Goal: Task Accomplishment & Management: Manage account settings

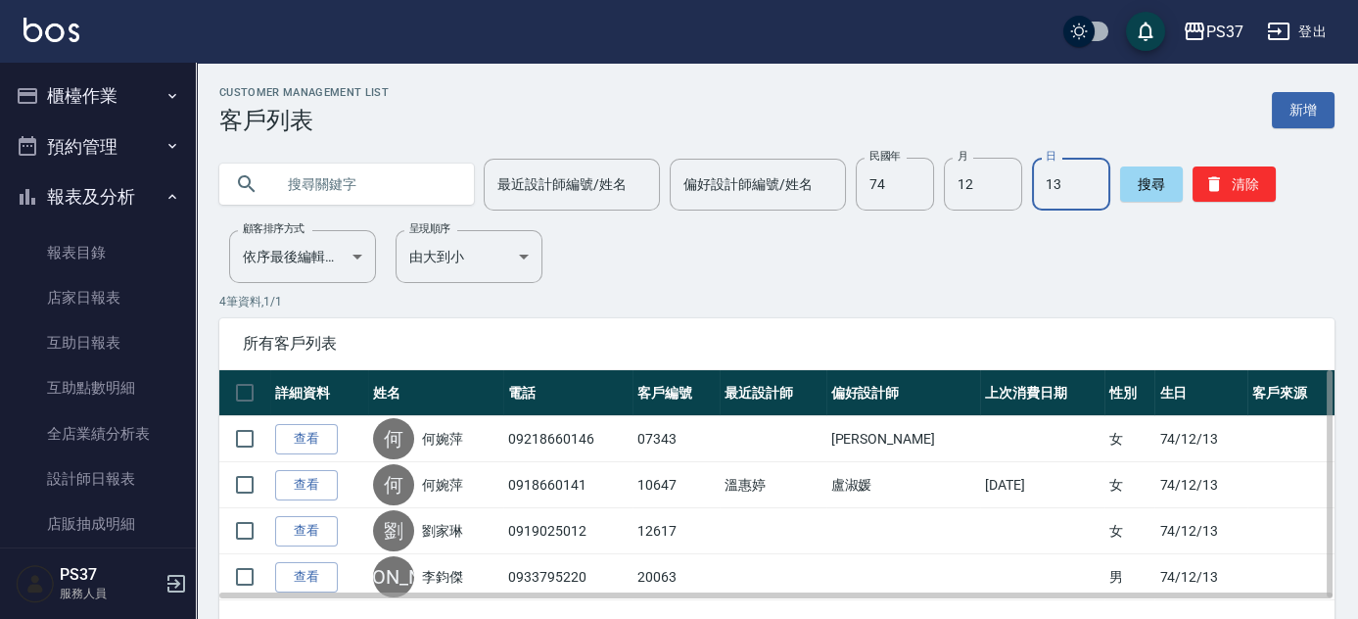
scroll to position [328, 0]
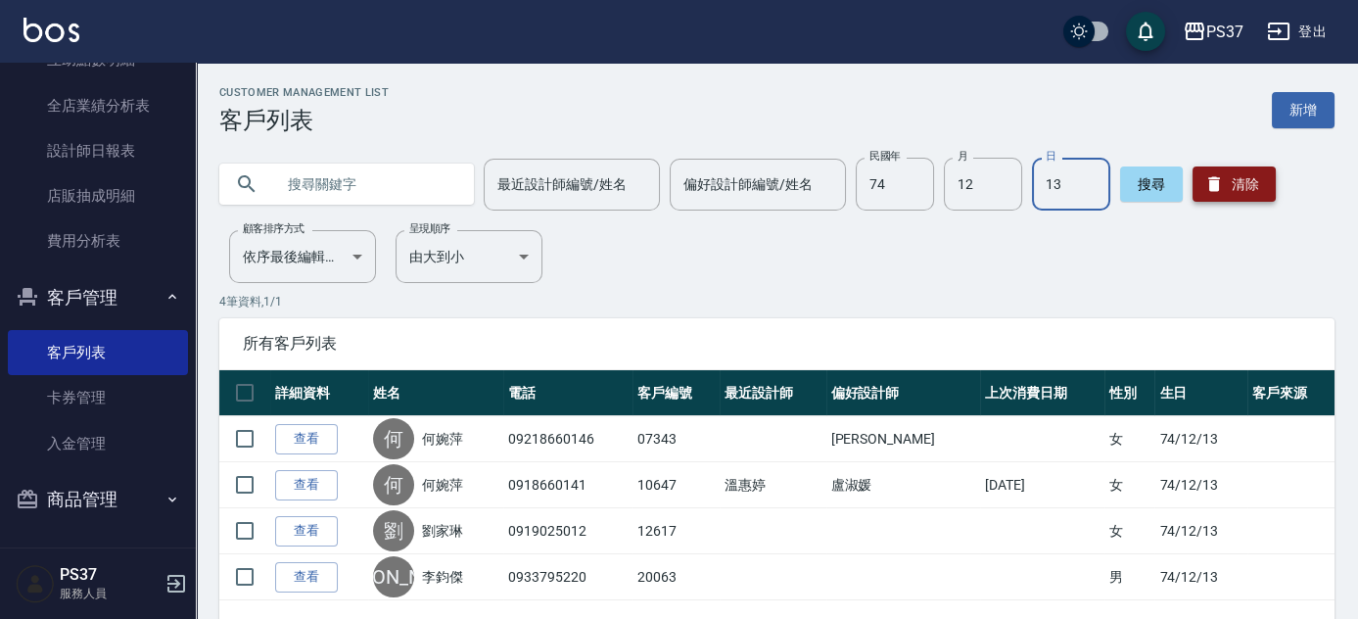
click at [1250, 180] on button "清除" at bounding box center [1234, 183] width 83 height 35
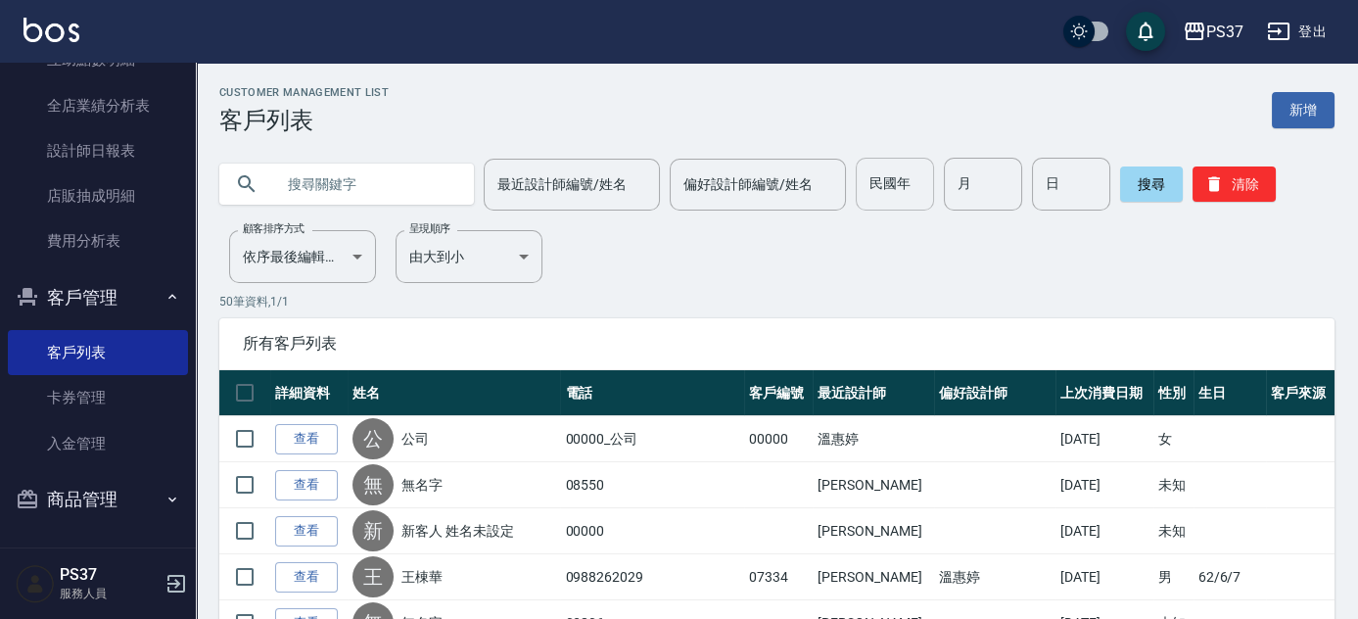
click at [905, 192] on input "民國年" at bounding box center [895, 184] width 78 height 53
type input "81"
type input "10"
type input "29"
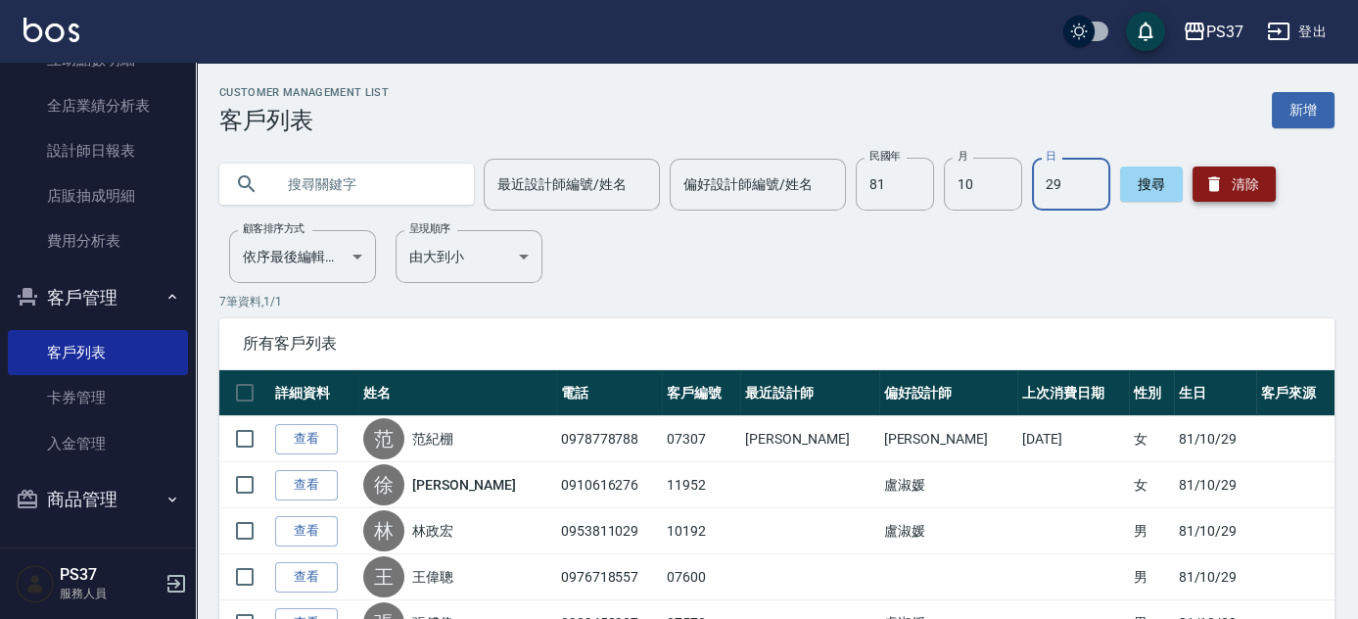
click at [1217, 176] on icon "button" at bounding box center [1215, 184] width 20 height 20
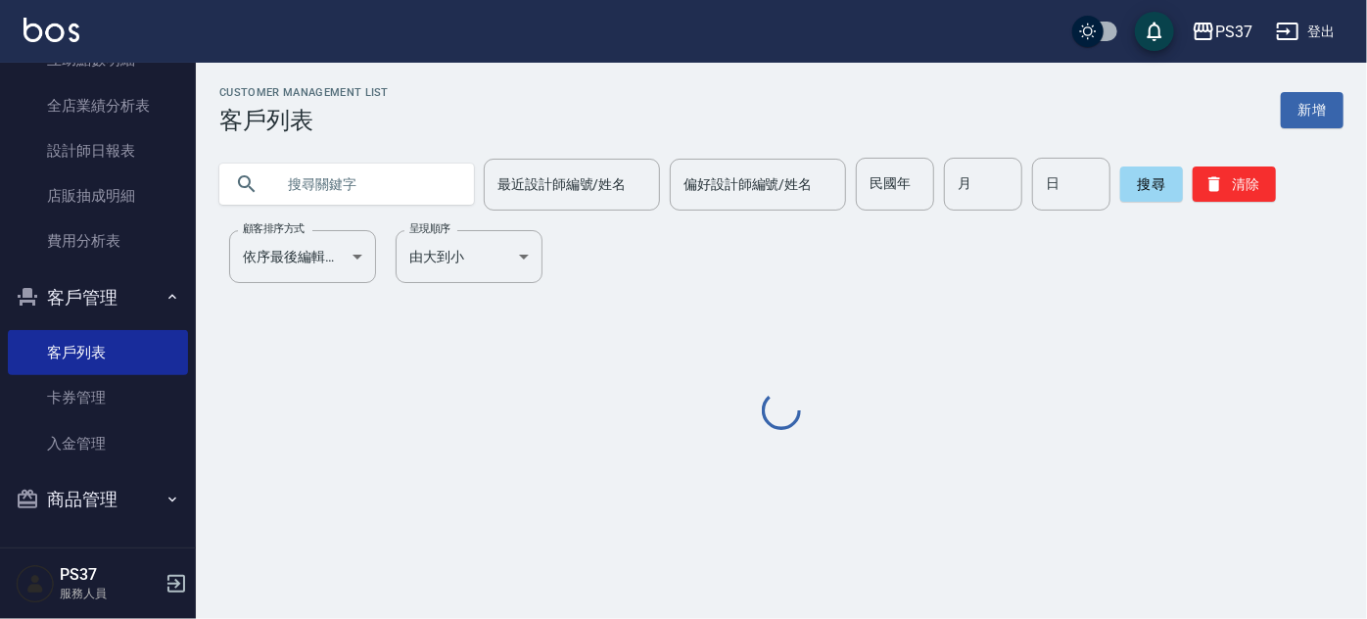
click at [365, 200] on input "text" at bounding box center [366, 184] width 184 height 53
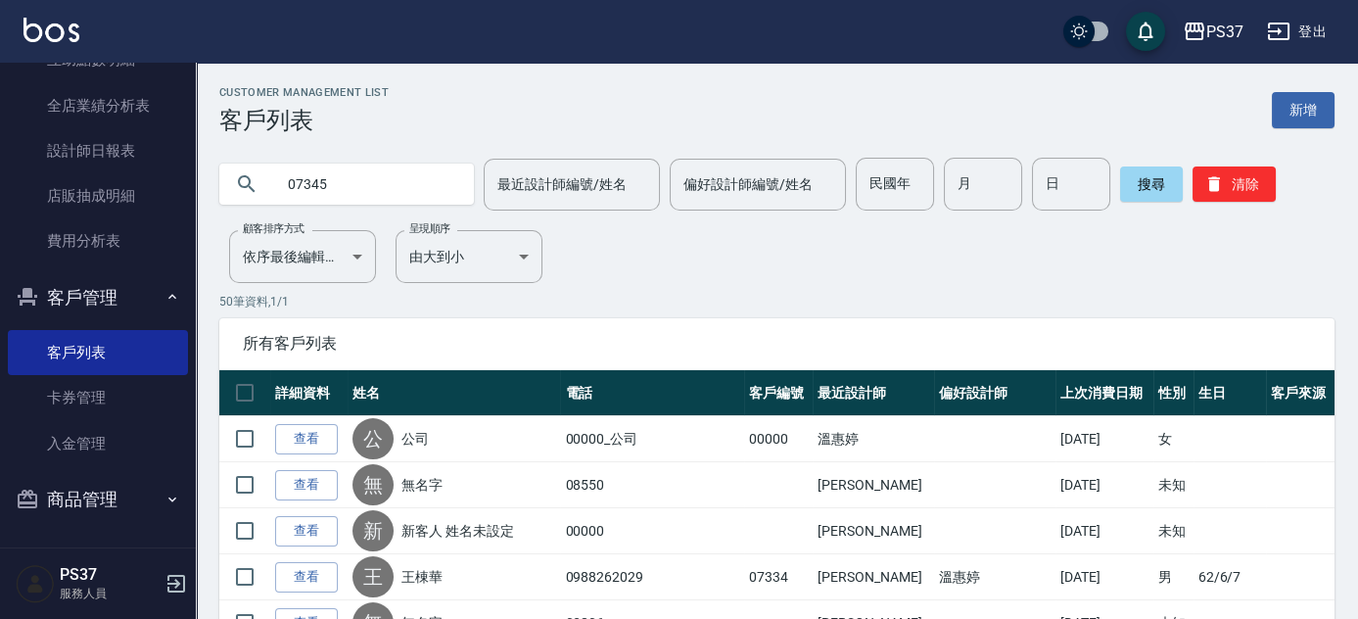
type input "07345"
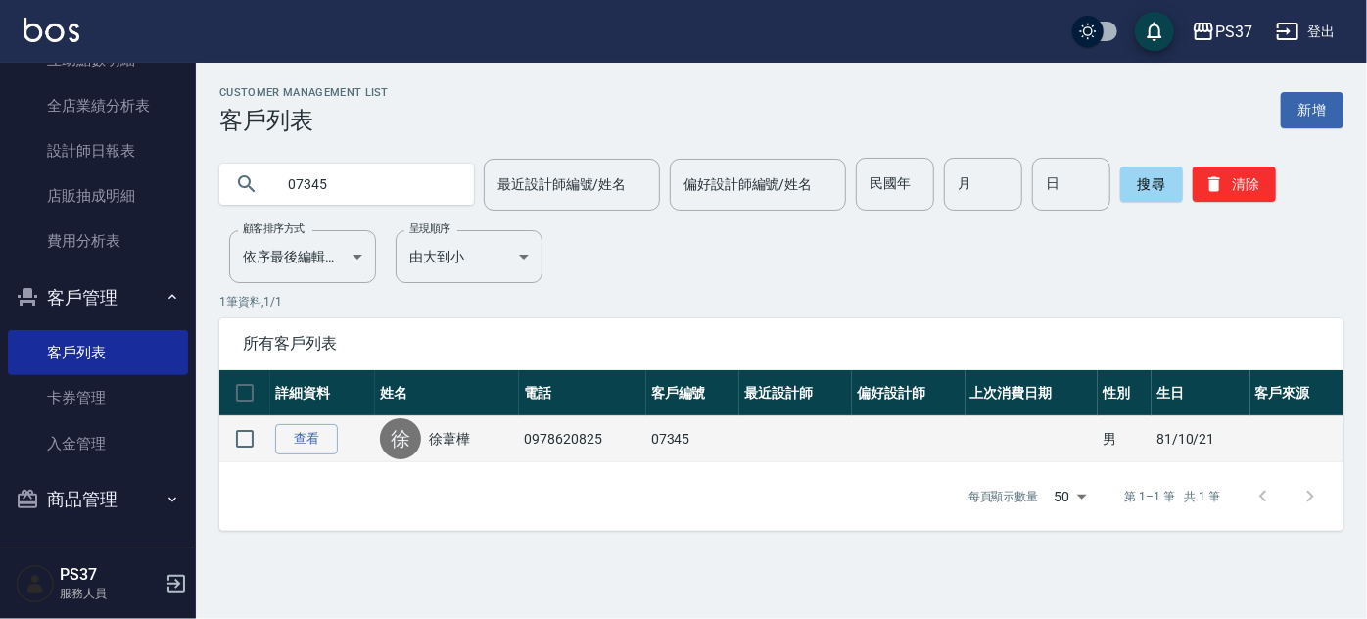
click at [270, 438] on td "查看" at bounding box center [322, 439] width 105 height 46
click at [292, 444] on link "查看" at bounding box center [306, 439] width 63 height 30
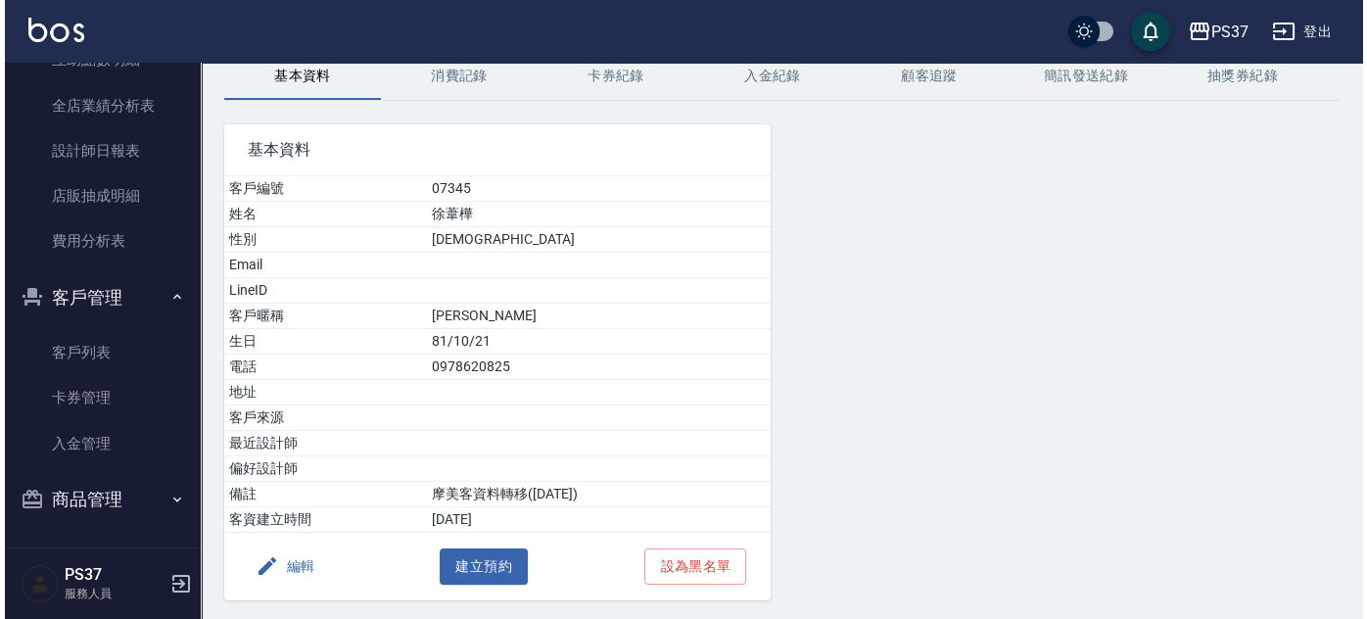
scroll to position [149, 0]
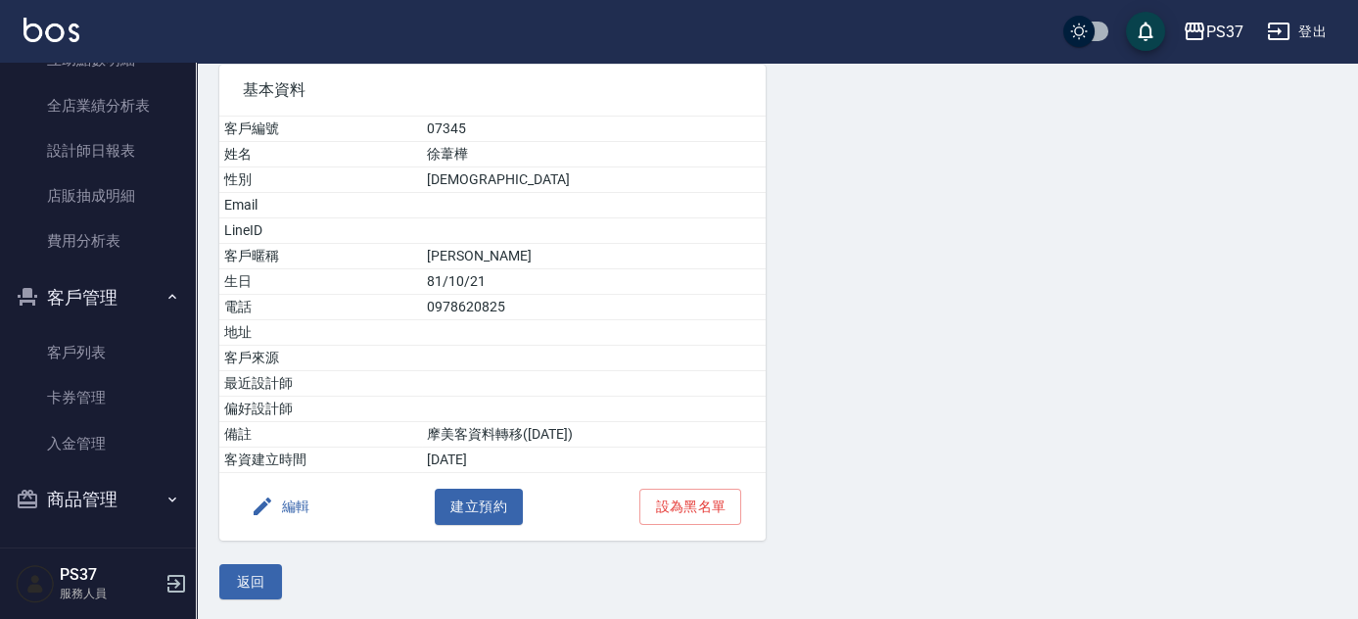
click at [274, 505] on button "編輯" at bounding box center [280, 507] width 75 height 36
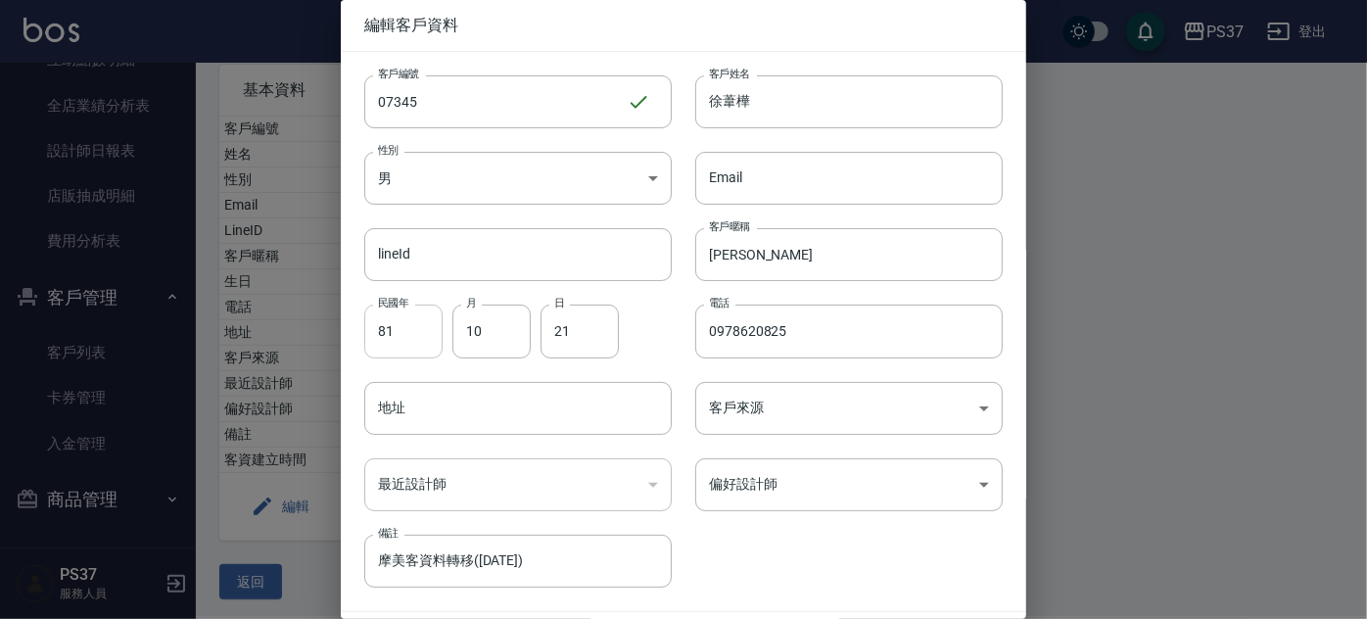
click at [414, 348] on input "81" at bounding box center [403, 331] width 78 height 53
click at [516, 344] on input "月" at bounding box center [491, 331] width 78 height 53
click at [576, 352] on input "日" at bounding box center [580, 331] width 78 height 53
click at [795, 334] on input "09786208" at bounding box center [849, 331] width 308 height 53
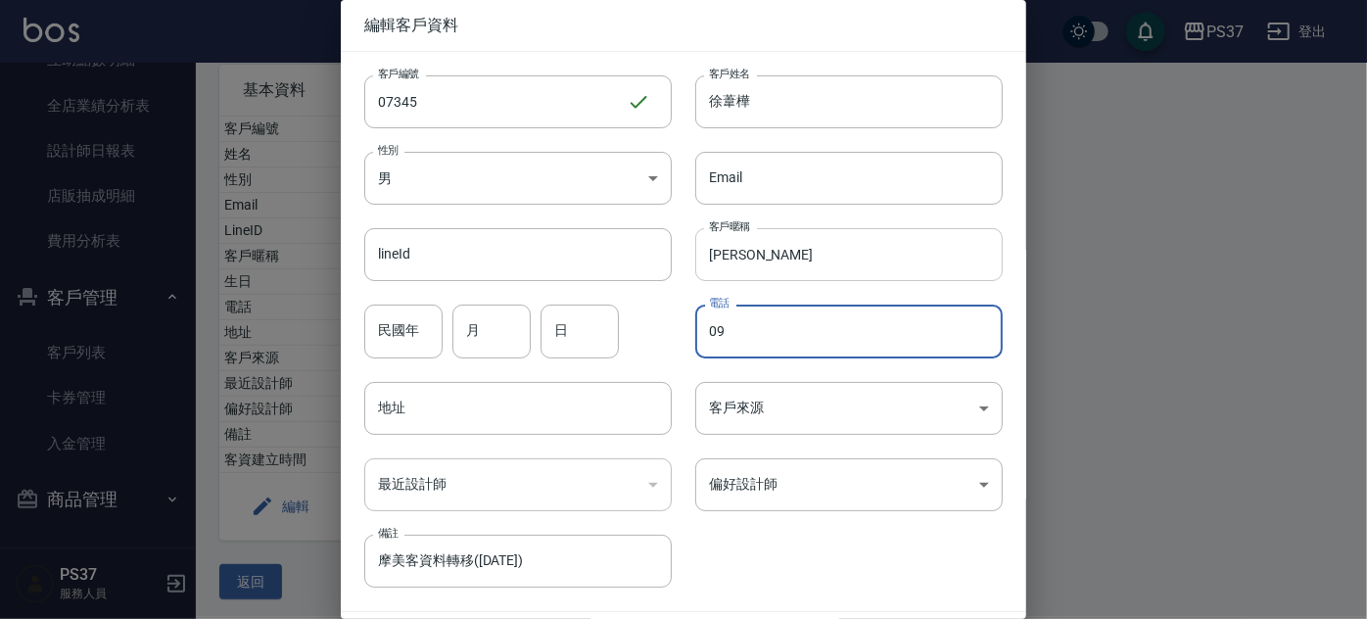
type input "0"
type input "葦"
drag, startPoint x: 760, startPoint y: 261, endPoint x: 768, endPoint y: 253, distance: 11.8
click at [760, 261] on input "葦" at bounding box center [849, 254] width 308 height 53
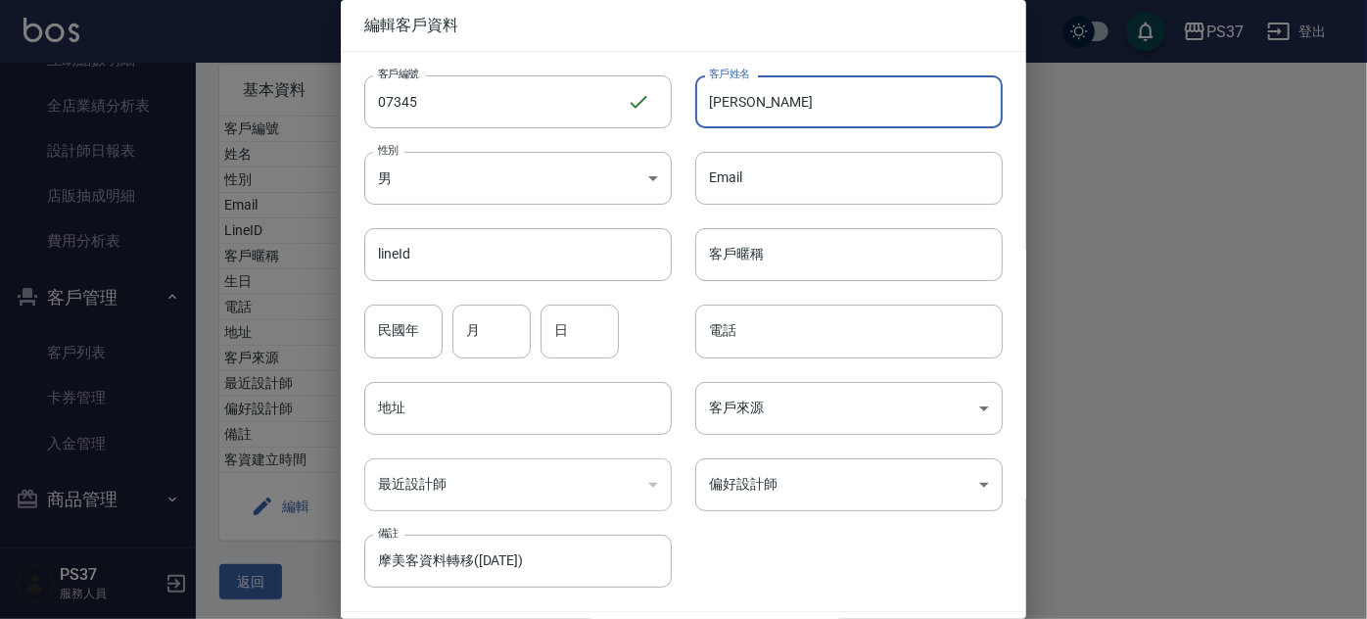
click at [782, 113] on input "[PERSON_NAME]" at bounding box center [849, 101] width 308 height 53
type input "徐"
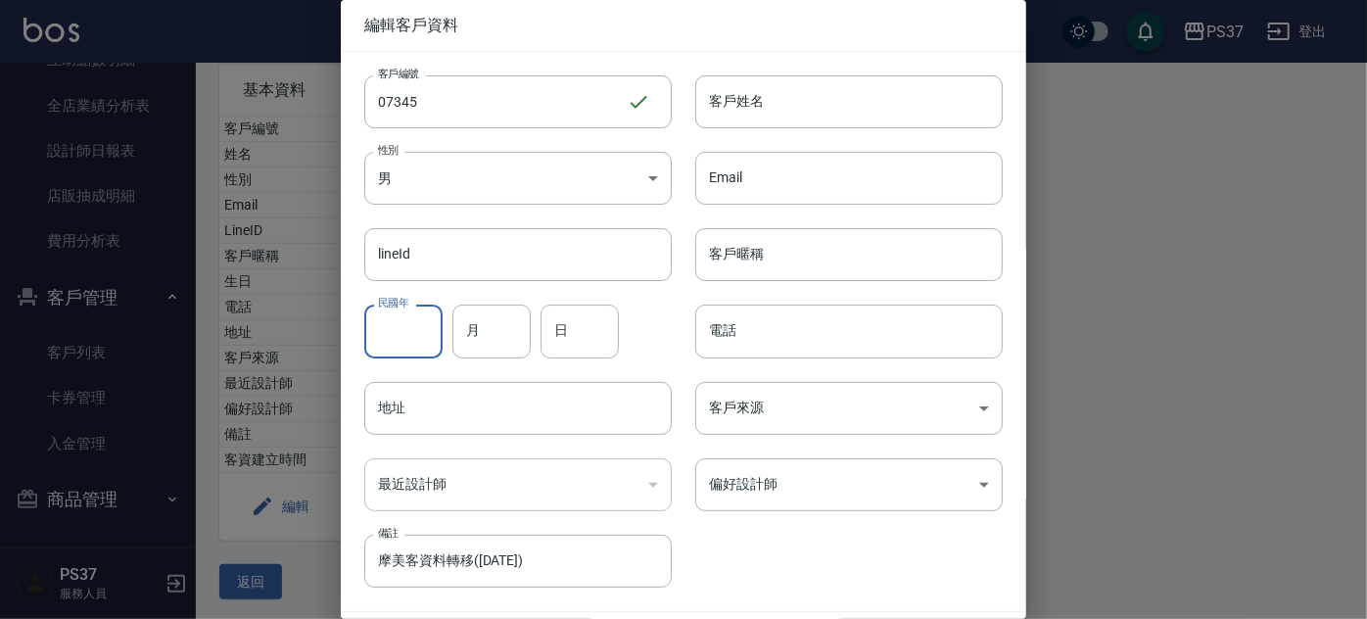
click at [405, 323] on input "民國年" at bounding box center [403, 331] width 78 height 53
type input "74"
type input "09"
type input "27"
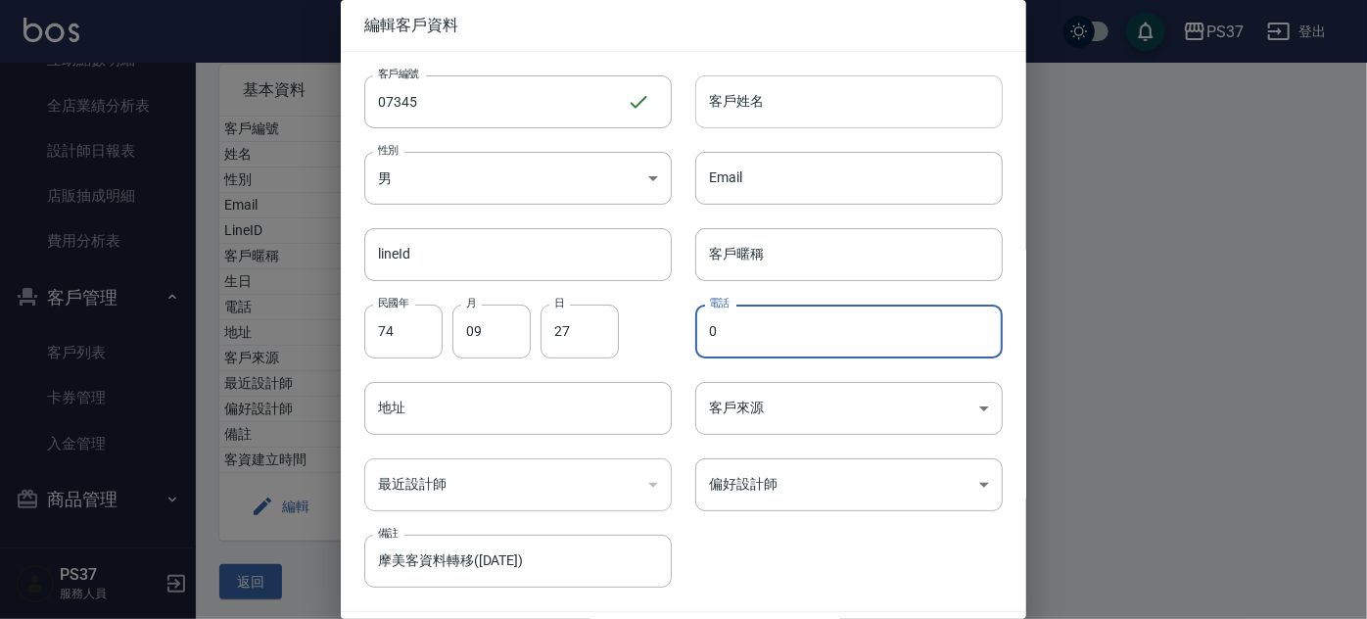
type input "0"
click at [791, 117] on input "客戶姓名" at bounding box center [849, 101] width 308 height 53
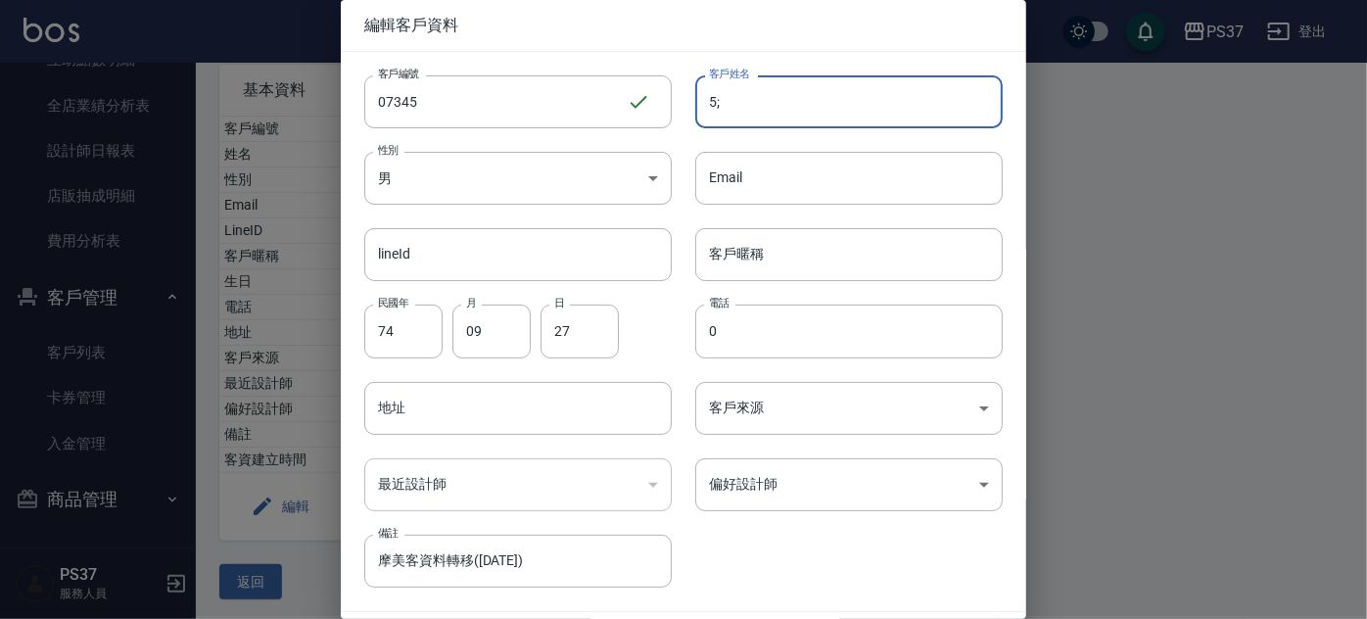
type input "5"
click at [766, 105] on input "張" at bounding box center [849, 101] width 308 height 53
click at [766, 105] on input "[PERSON_NAME]" at bounding box center [849, 101] width 308 height 53
click at [766, 105] on input "張詩涵" at bounding box center [849, 101] width 308 height 53
drag, startPoint x: 716, startPoint y: 112, endPoint x: 748, endPoint y: 113, distance: 32.3
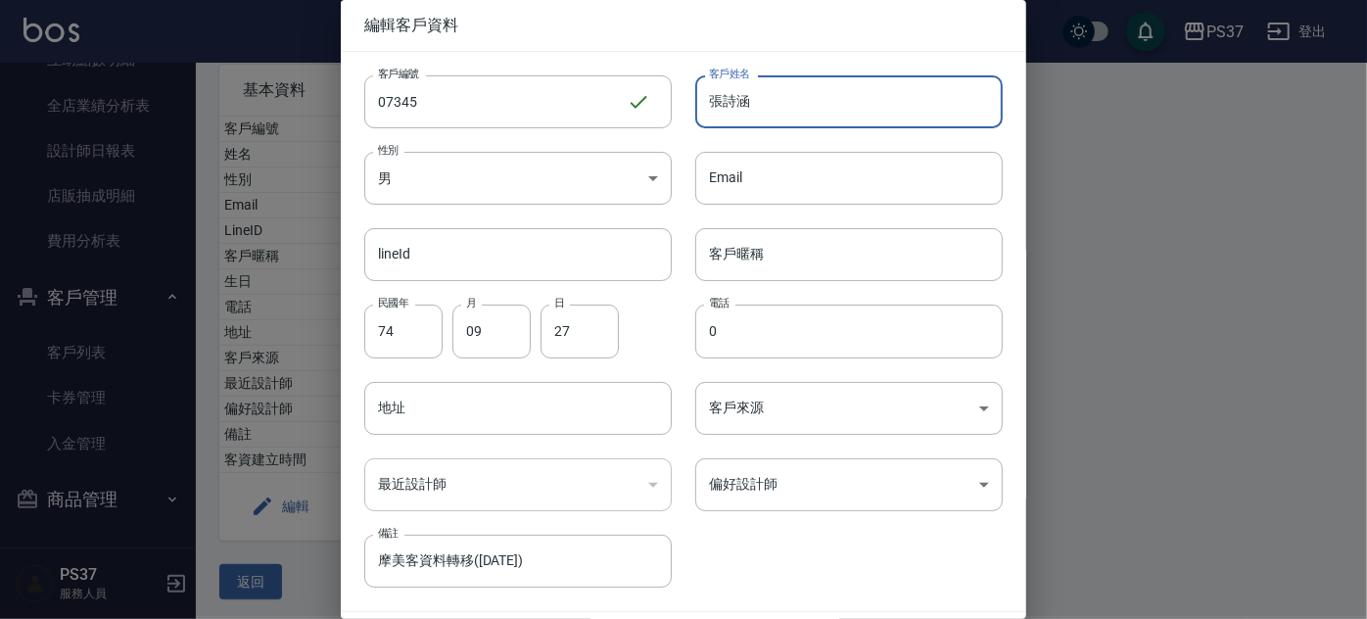
click at [748, 113] on input "張詩涵" at bounding box center [849, 101] width 308 height 53
type input "張詩涵"
click at [762, 265] on input "客戶暱稱" at bounding box center [849, 254] width 308 height 53
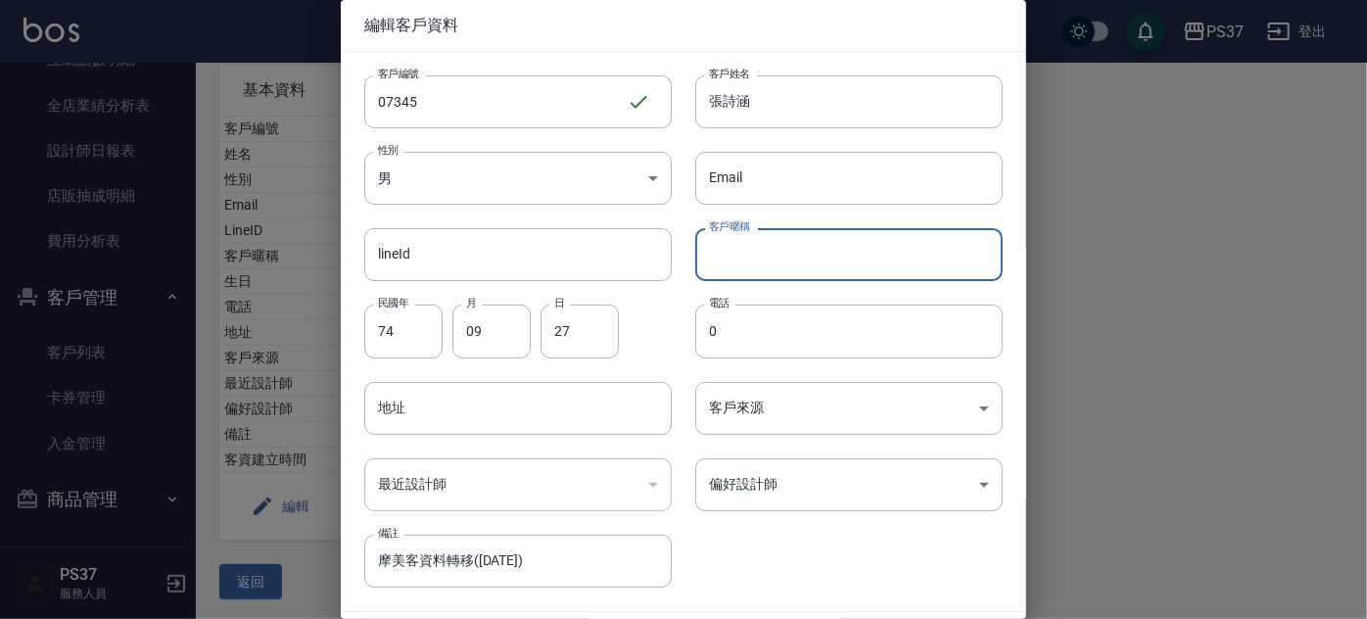
paste input "詩涵"
type input "詩涵"
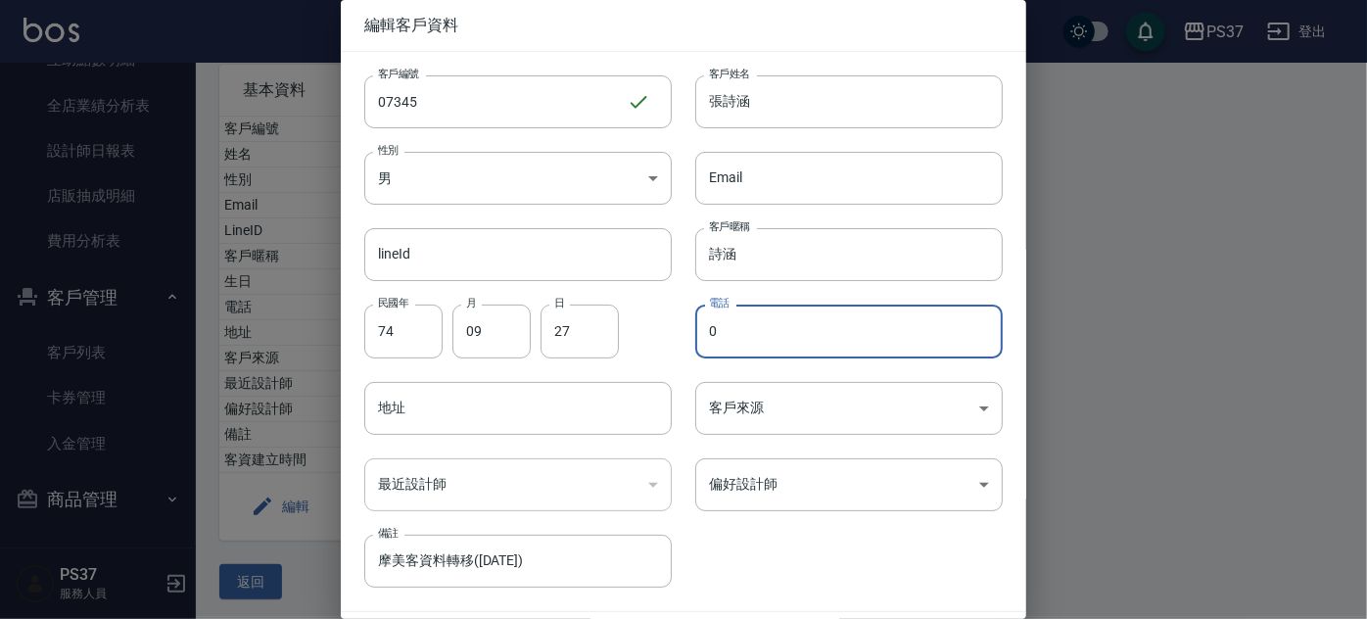
click at [734, 341] on input "0" at bounding box center [849, 331] width 308 height 53
type input "0963916650"
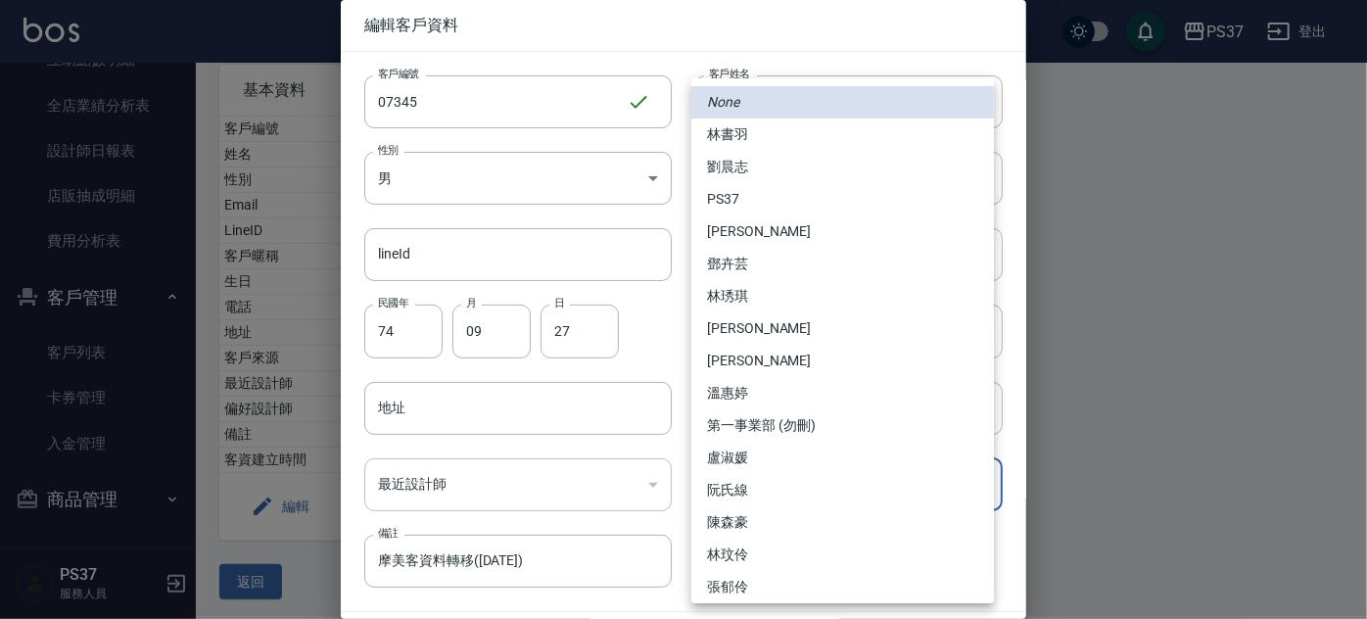
click at [738, 482] on body "PS37 登出 櫃檯作業 打帳單 帳單列表 現金收支登錄 高階收支登錄 材料自購登錄 每日結帳 排班表 現場電腦打卡 預約管理 預約管理 單日預約紀錄 單週預…" at bounding box center [683, 237] width 1367 height 772
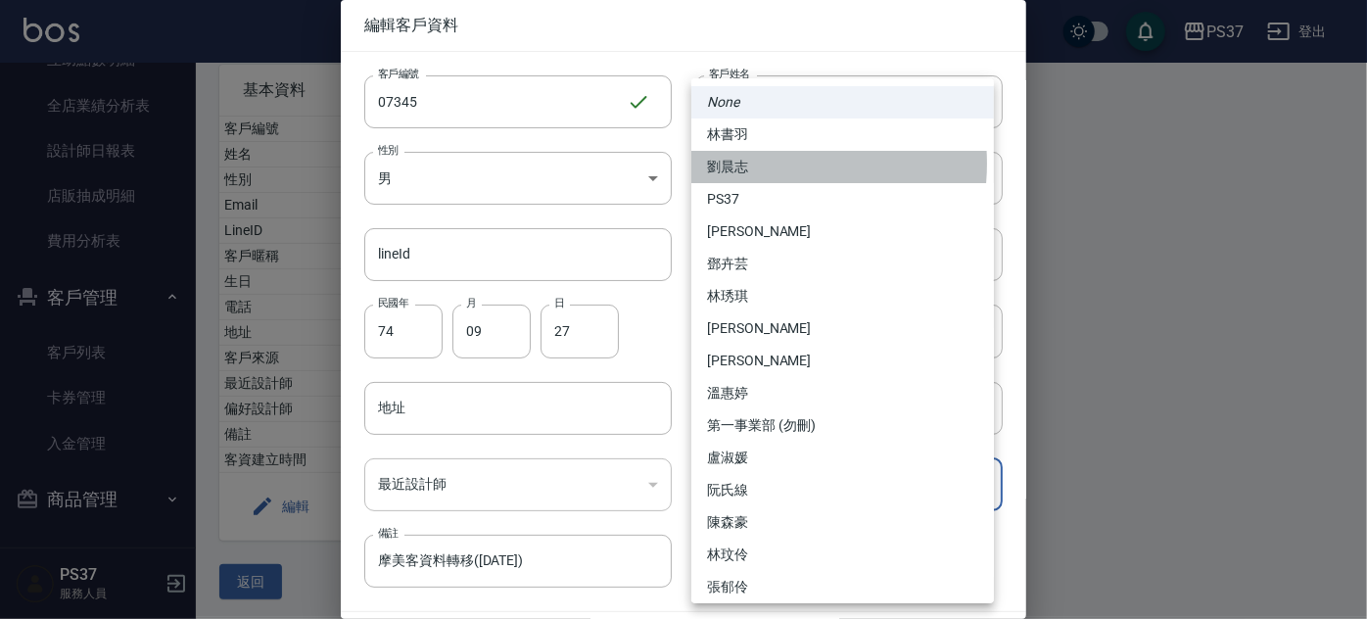
click at [753, 164] on li "劉晨志" at bounding box center [842, 167] width 303 height 32
type input "1747efcb-5f8d-40fc-870f-eb0c77676289"
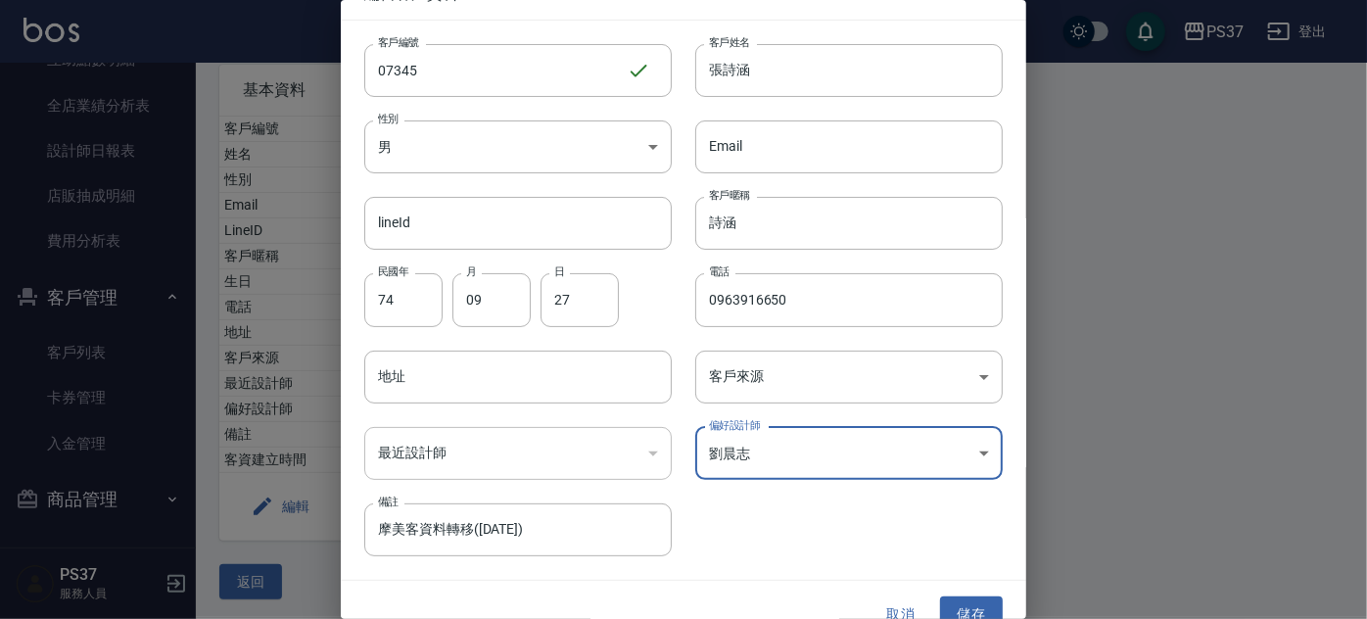
scroll to position [59, 0]
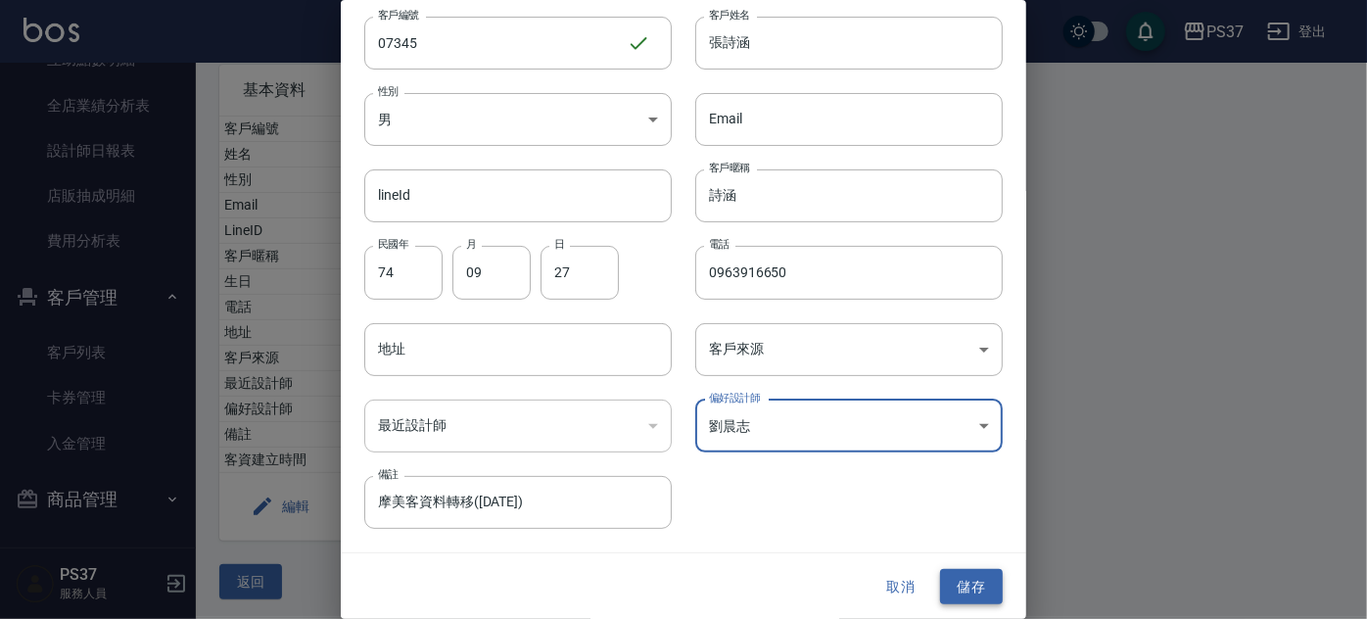
click at [966, 592] on button "儲存" at bounding box center [971, 587] width 63 height 36
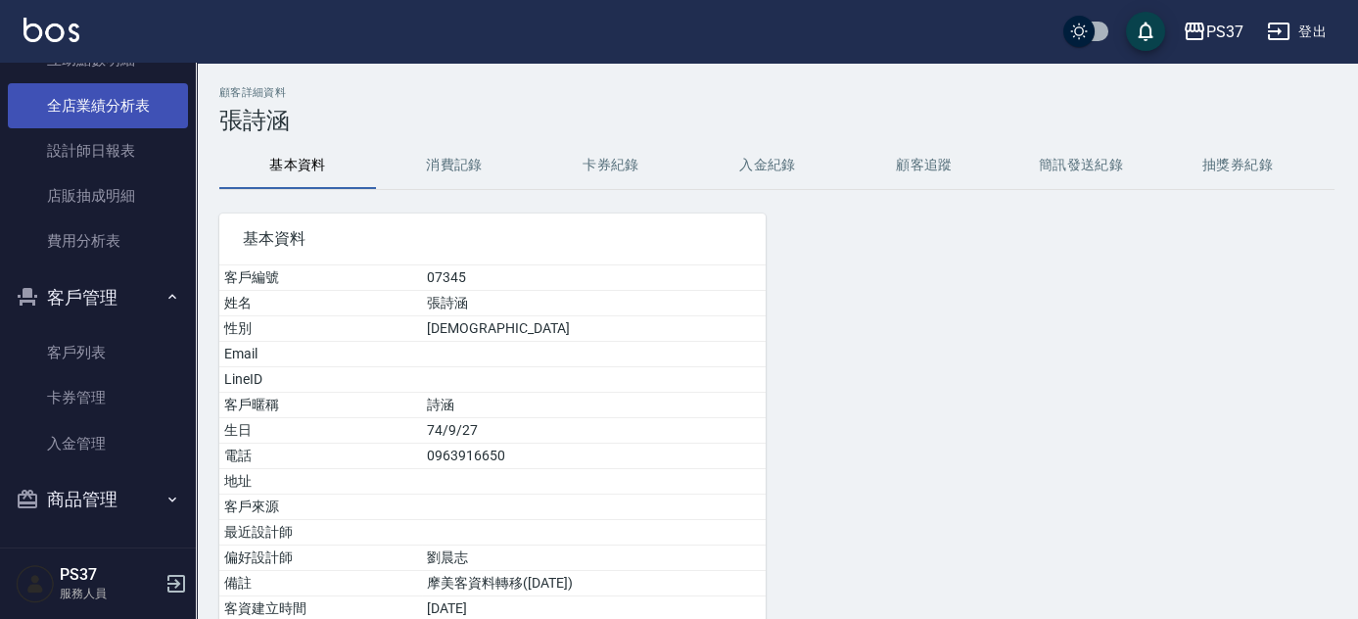
click at [120, 114] on link "全店業績分析表" at bounding box center [98, 105] width 180 height 45
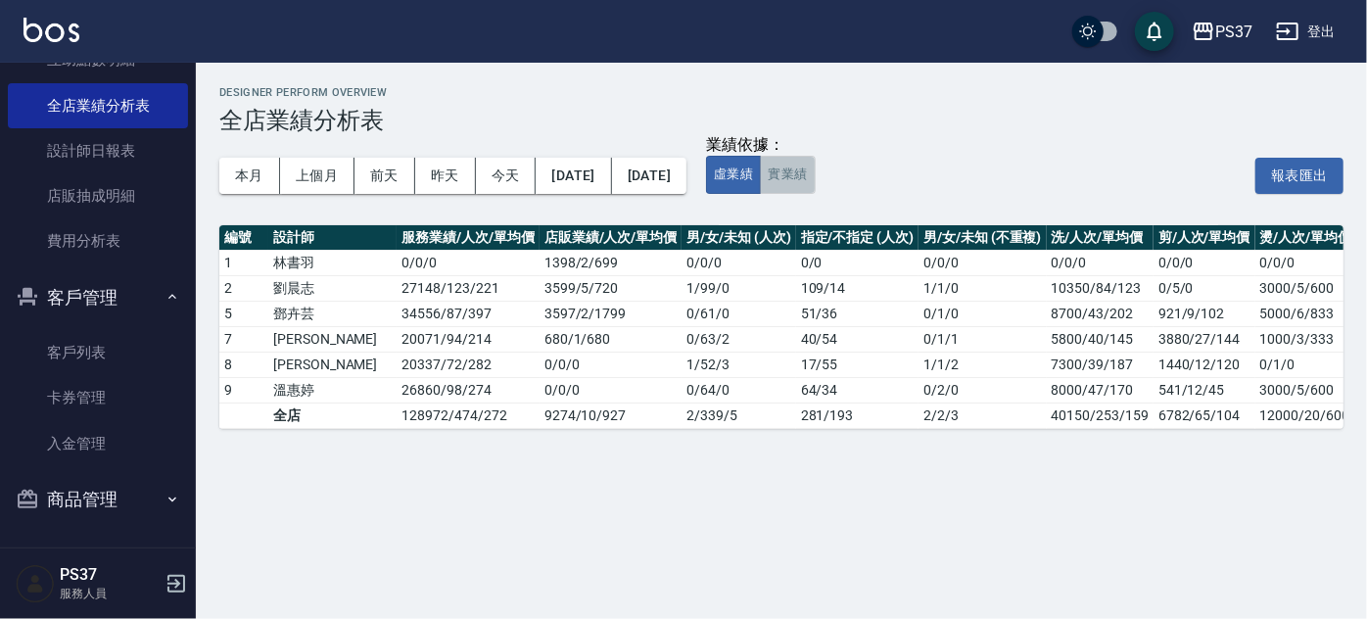
click at [815, 177] on button "實業績" at bounding box center [787, 175] width 55 height 38
